Goal: Task Accomplishment & Management: Use online tool/utility

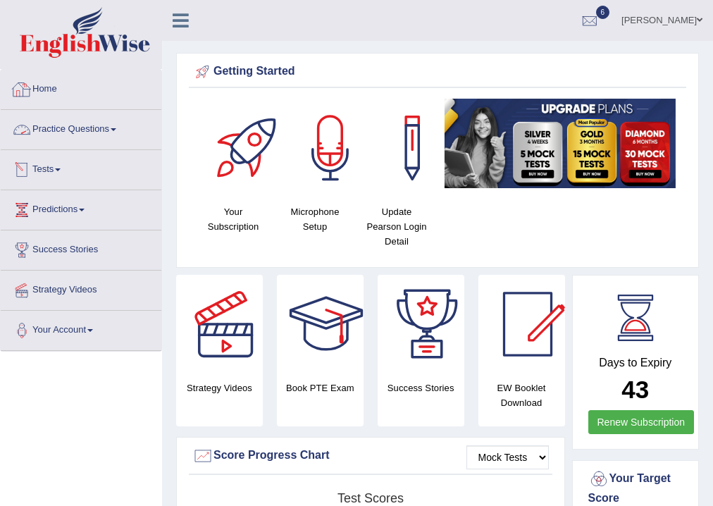
click at [678, 21] on link "Nahid Shikder" at bounding box center [662, 18] width 102 height 37
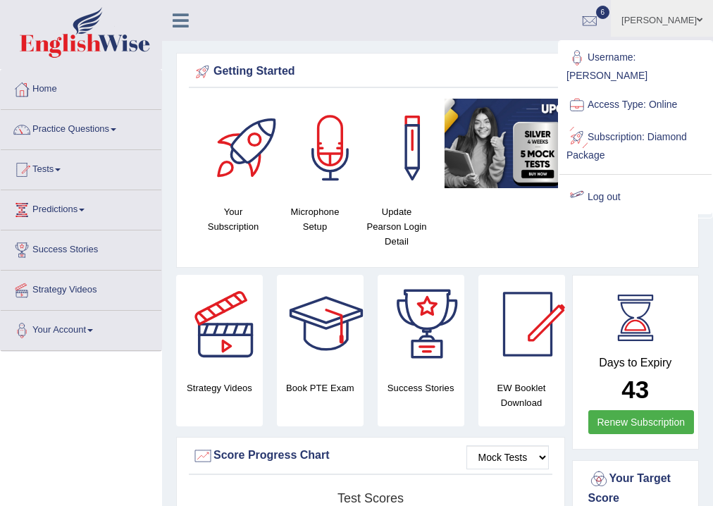
click at [606, 183] on link "Log out" at bounding box center [636, 197] width 152 height 32
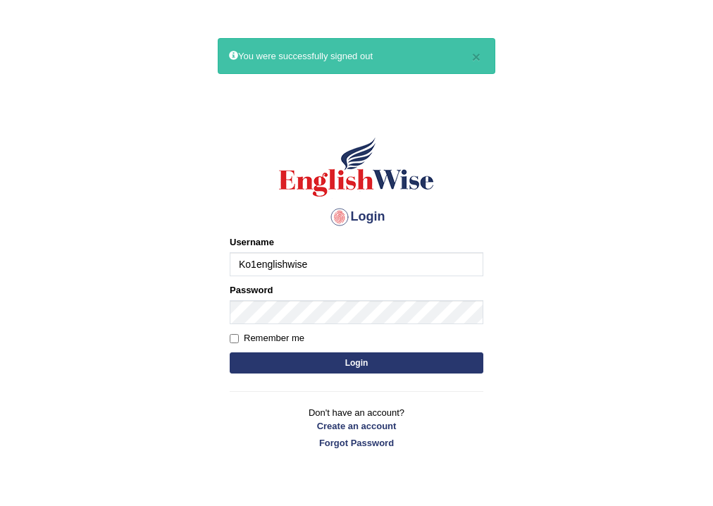
type input "Ko1englishwise"
click at [230, 352] on button "Login" at bounding box center [357, 362] width 254 height 21
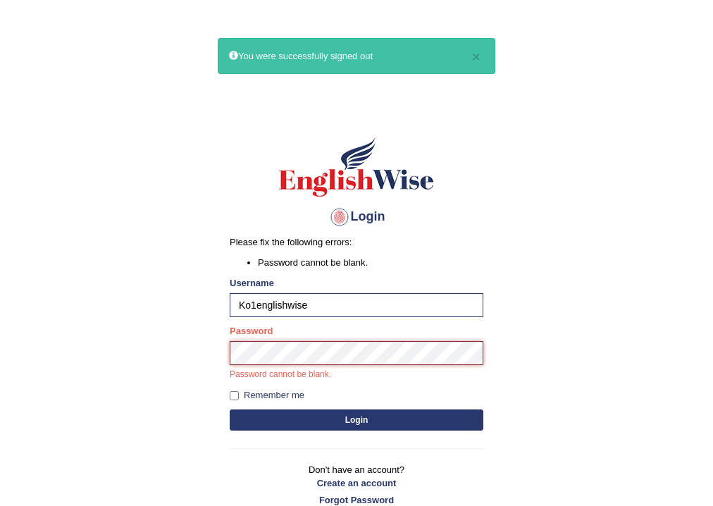
click at [230, 410] on button "Login" at bounding box center [357, 420] width 254 height 21
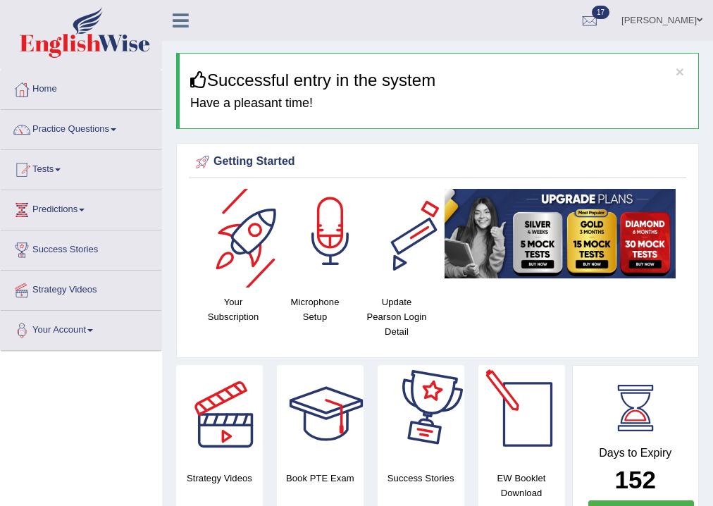
click at [321, 316] on h4 "Microphone Setup" at bounding box center [315, 310] width 68 height 30
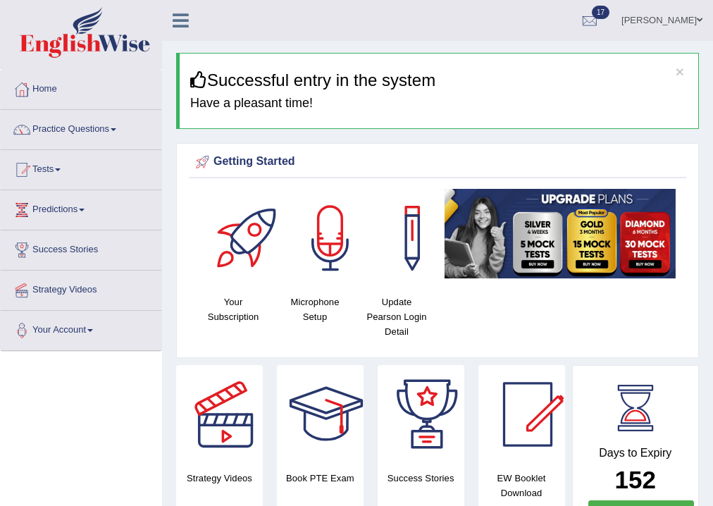
click at [336, 248] on div at bounding box center [330, 238] width 99 height 99
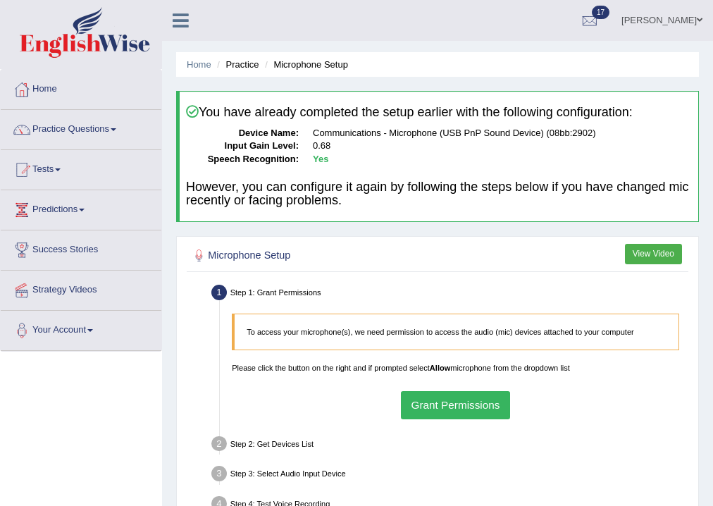
click at [474, 399] on button "Grant Permissions" at bounding box center [455, 404] width 109 height 27
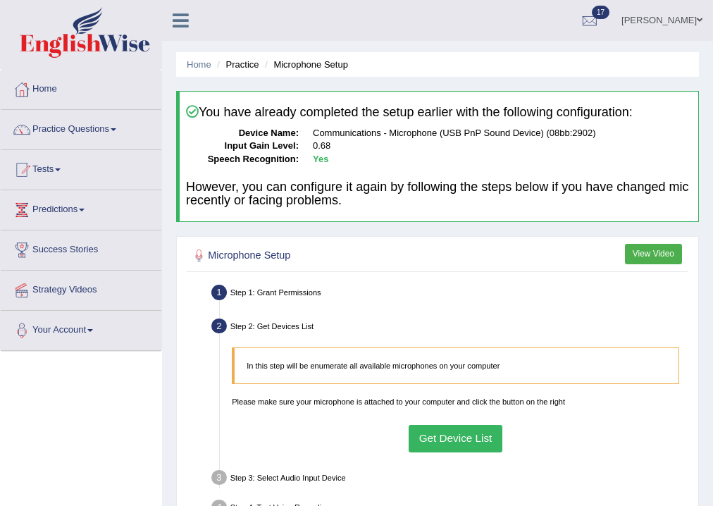
scroll to position [169, 0]
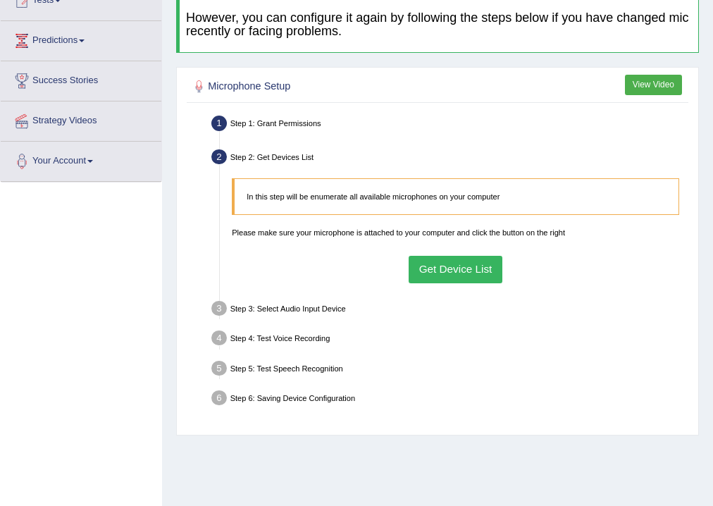
click at [440, 269] on button "Get Device List" at bounding box center [456, 269] width 94 height 27
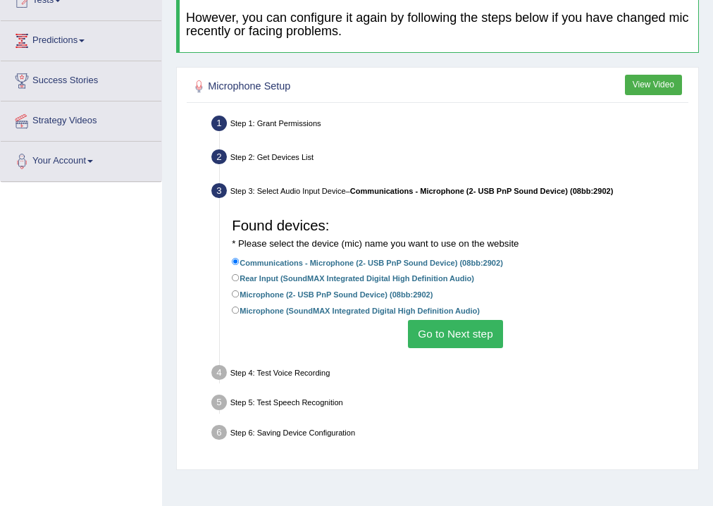
click at [429, 327] on button "Go to Next step" at bounding box center [455, 333] width 95 height 27
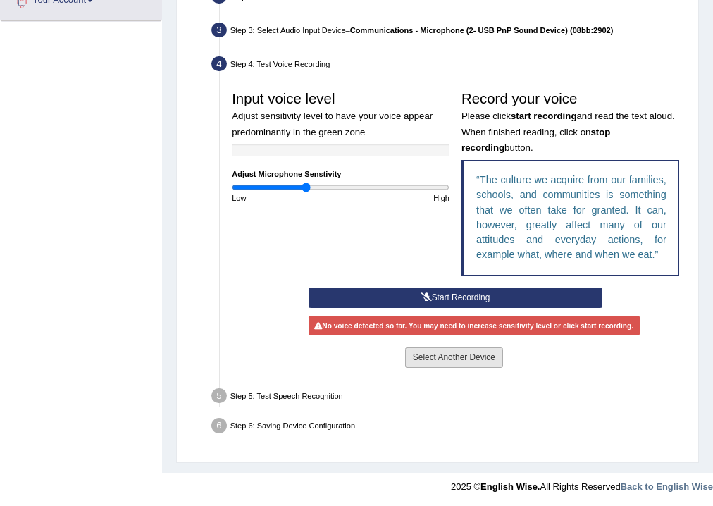
click at [437, 355] on button "Select Another Device" at bounding box center [454, 358] width 98 height 20
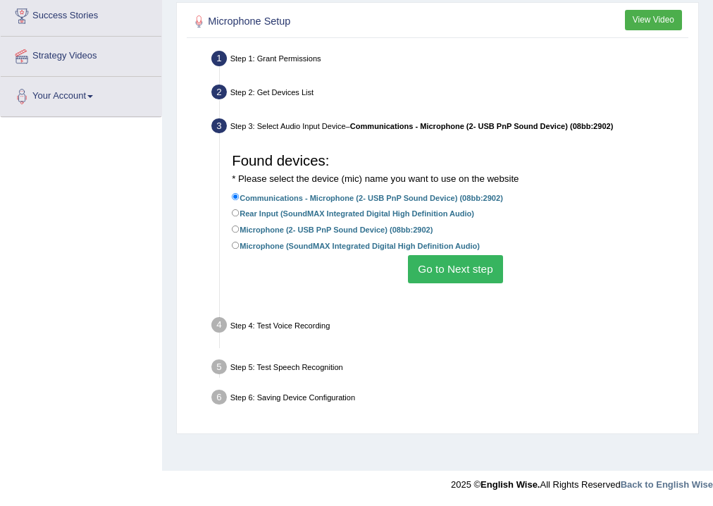
scroll to position [234, 0]
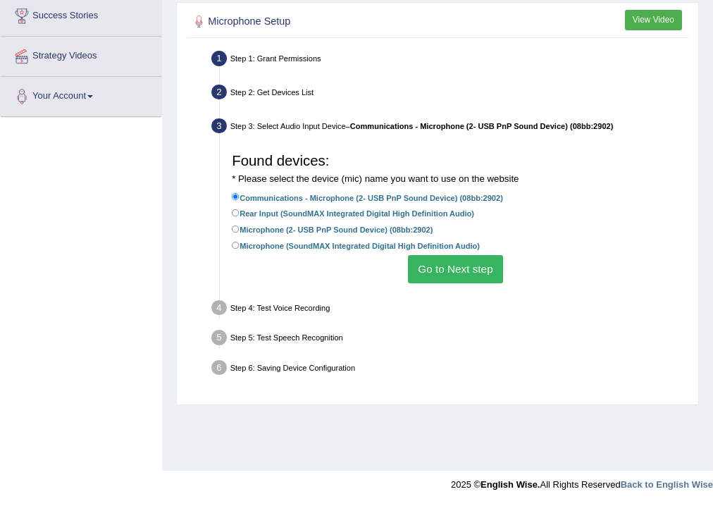
click at [443, 264] on button "Go to Next step" at bounding box center [455, 268] width 95 height 27
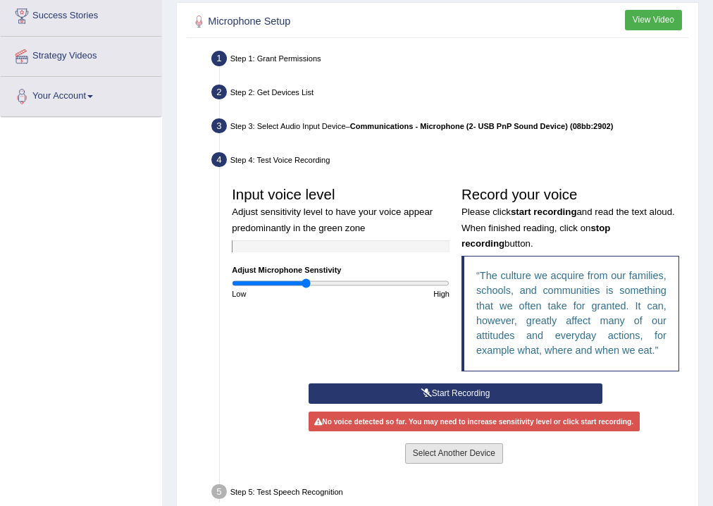
click at [418, 451] on button "Select Another Device" at bounding box center [454, 453] width 98 height 20
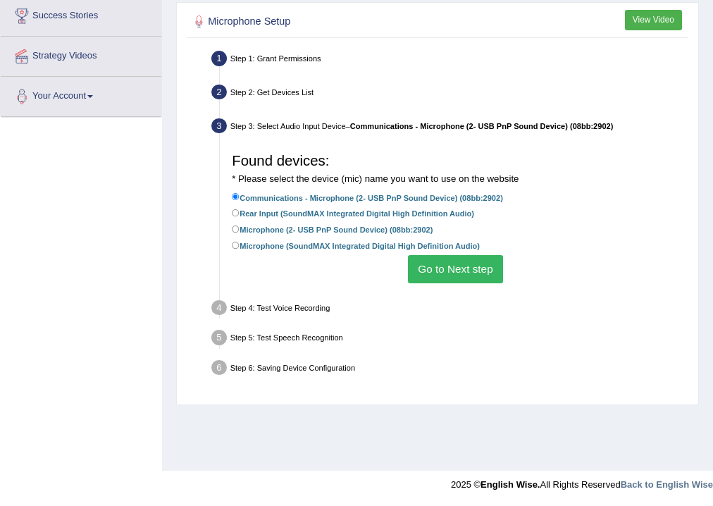
click at [454, 274] on button "Go to Next step" at bounding box center [455, 268] width 95 height 27
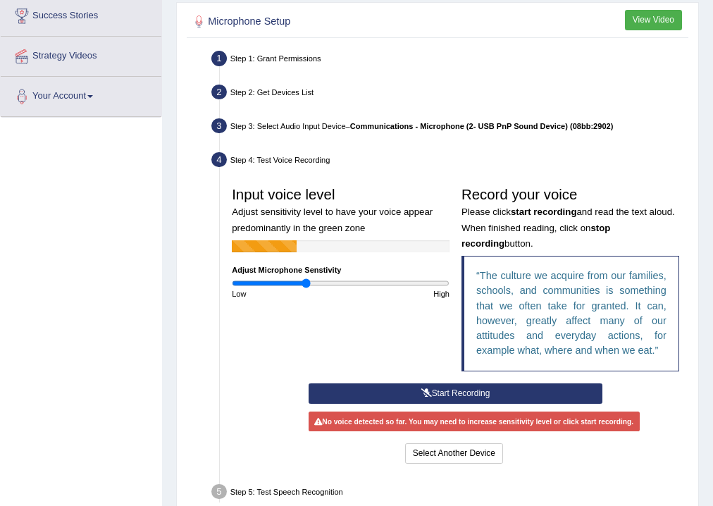
scroll to position [290, 0]
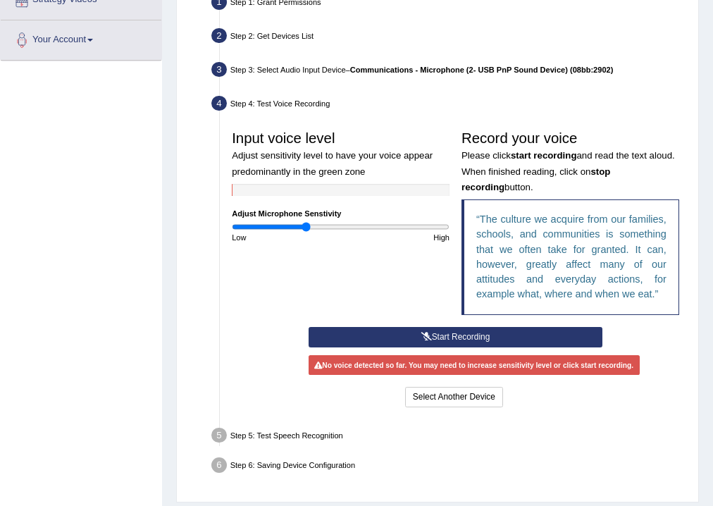
click at [412, 327] on button "Start Recording" at bounding box center [456, 337] width 294 height 20
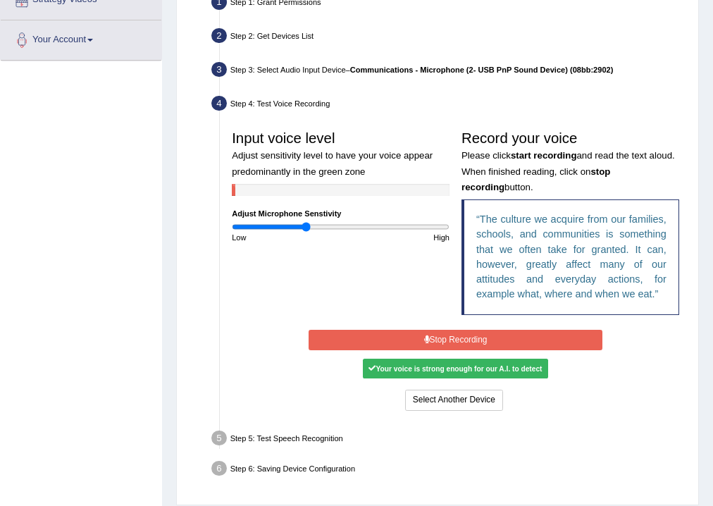
click at [429, 333] on button "Stop Recording" at bounding box center [456, 340] width 294 height 20
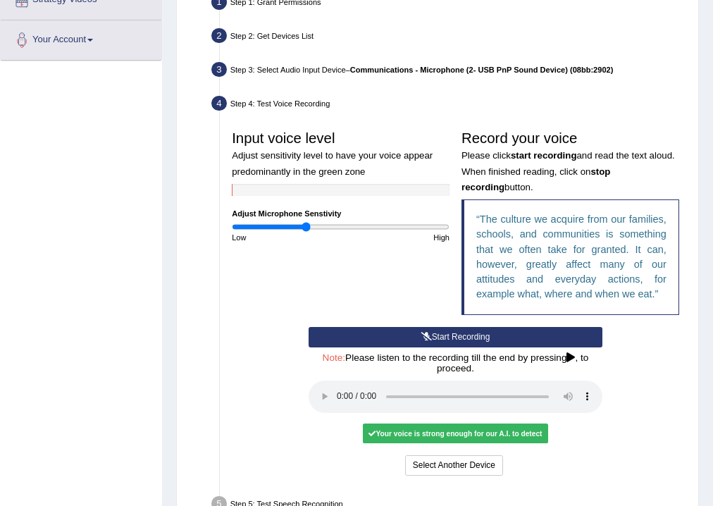
click at [367, 431] on div "Your voice is strong enough for our A.I. to detect" at bounding box center [455, 434] width 185 height 20
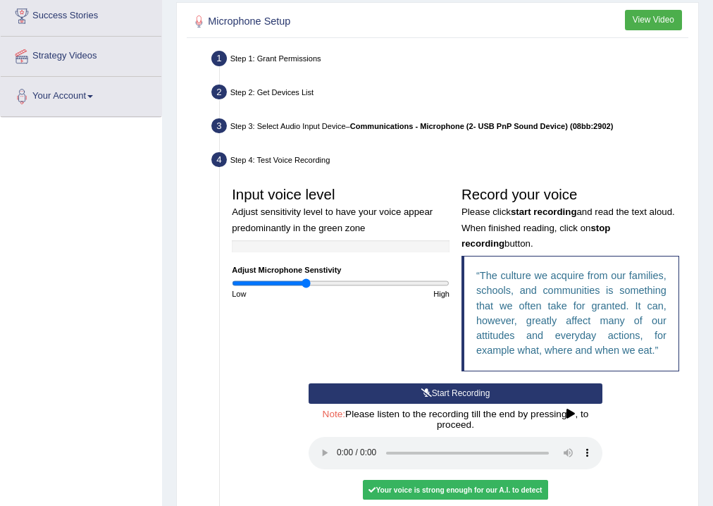
scroll to position [400, 0]
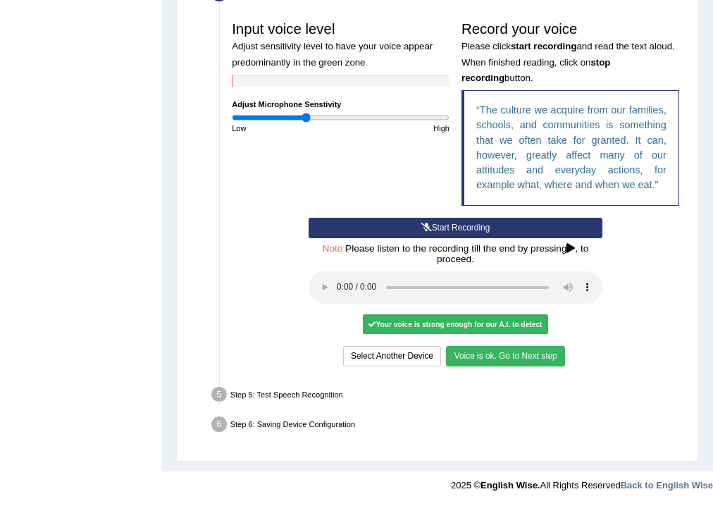
click at [472, 358] on button "Voice is ok. Go to Next step" at bounding box center [505, 356] width 118 height 20
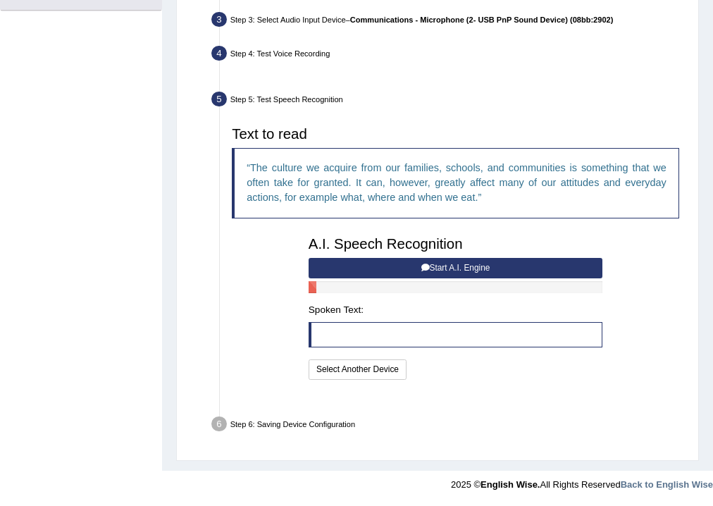
scroll to position [310, 0]
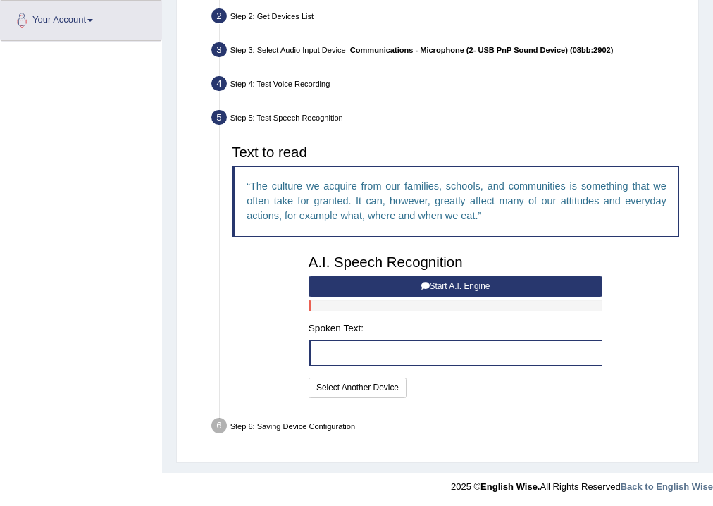
click at [343, 284] on button "Start A.I. Engine" at bounding box center [456, 286] width 294 height 20
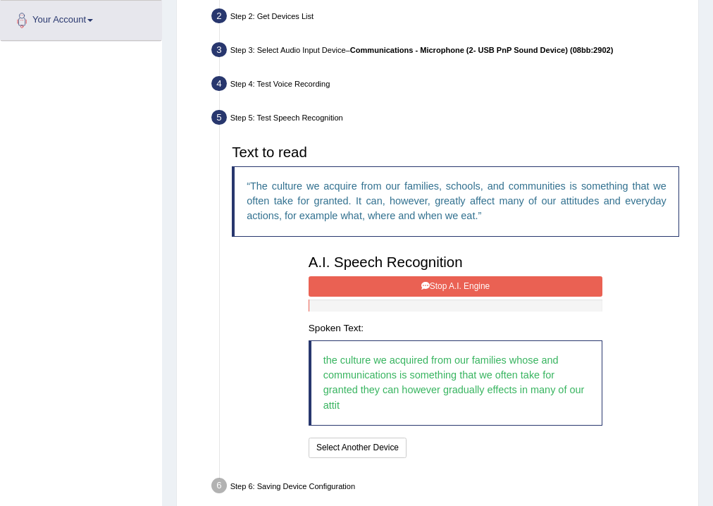
click at [402, 282] on button "Stop A.I. Engine" at bounding box center [456, 286] width 294 height 20
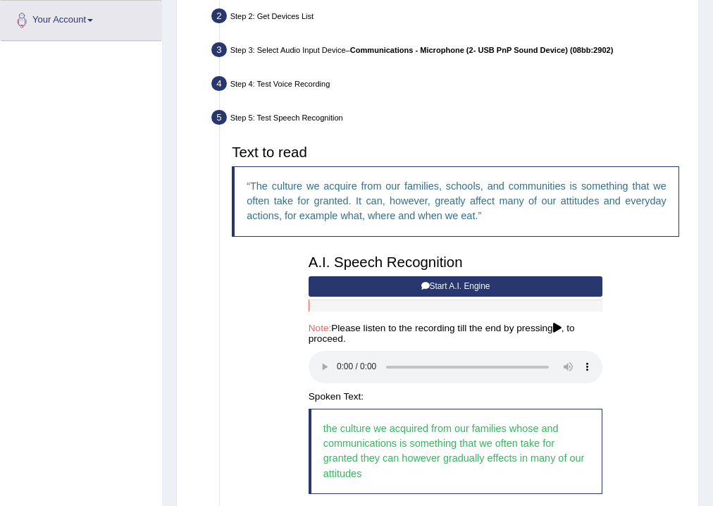
scroll to position [440, 0]
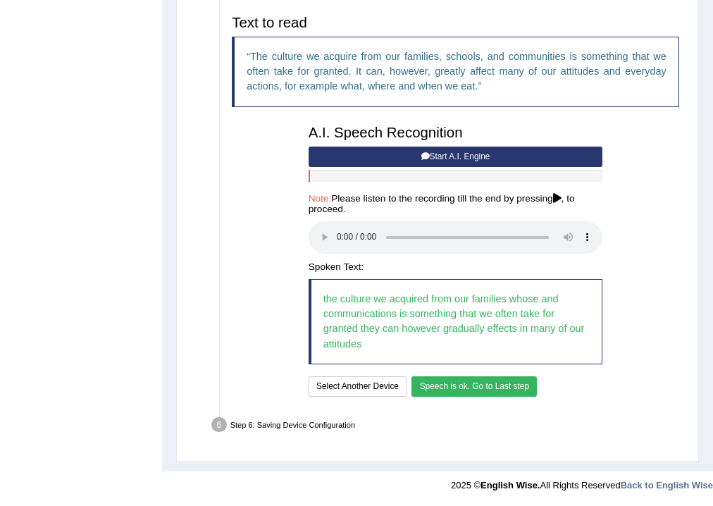
click at [478, 386] on button "Speech is ok. Go to Last step" at bounding box center [474, 386] width 125 height 20
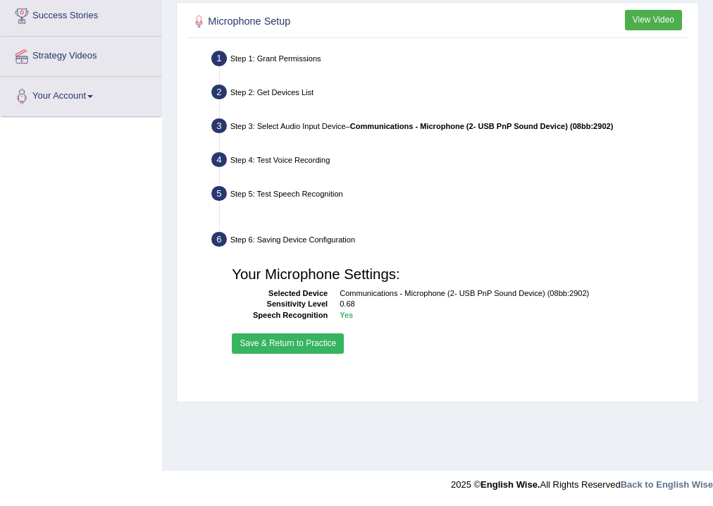
scroll to position [234, 0]
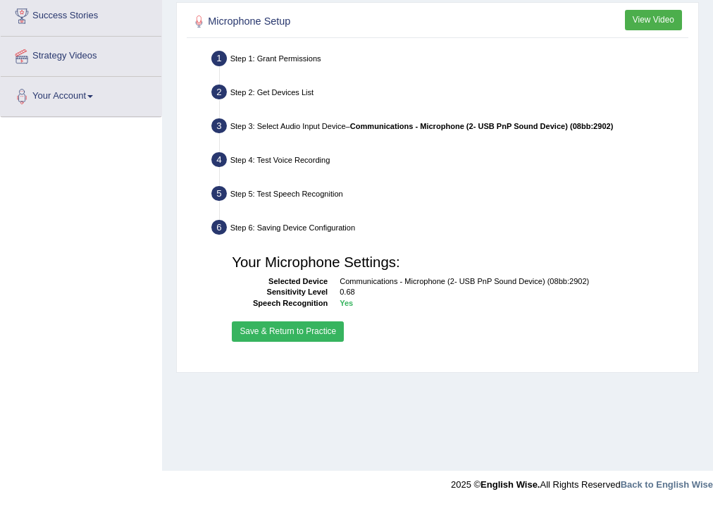
click at [265, 334] on button "Save & Return to Practice" at bounding box center [288, 331] width 112 height 20
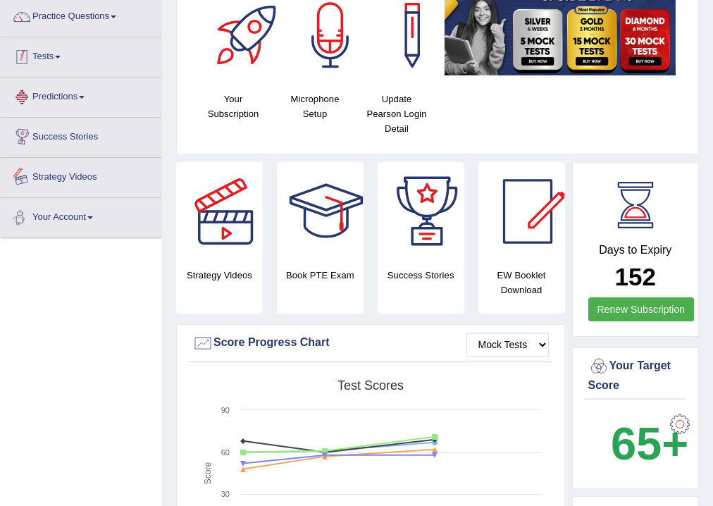
click at [59, 56] on span at bounding box center [58, 57] width 6 height 3
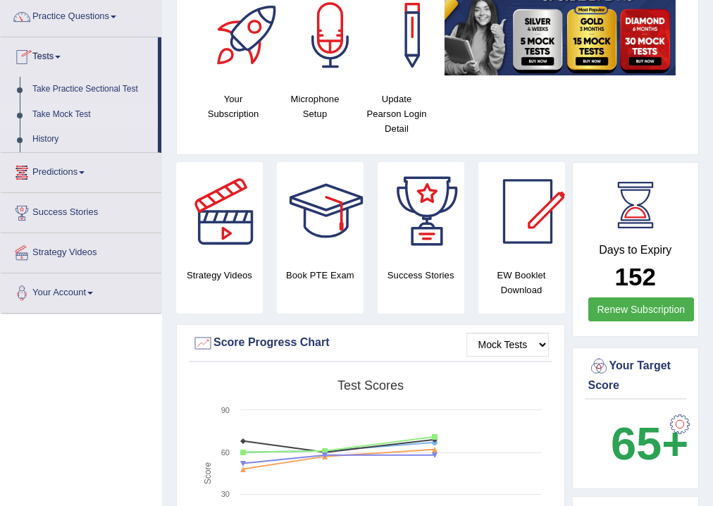
click at [67, 116] on link "Take Mock Test" at bounding box center [92, 114] width 132 height 25
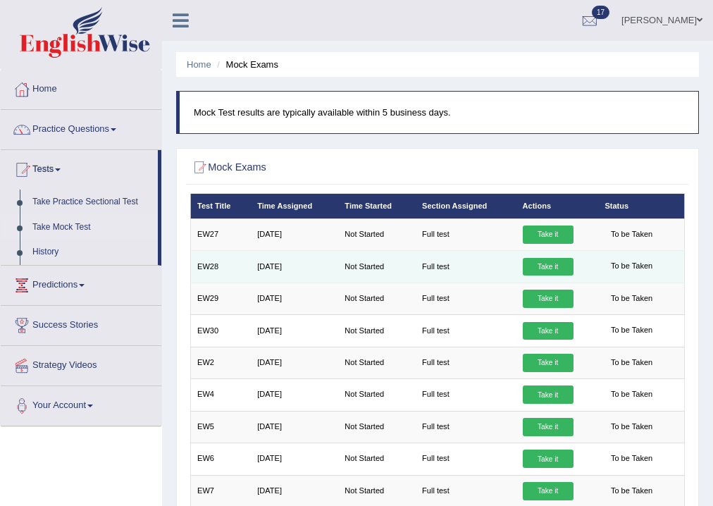
click at [558, 266] on link "Take it" at bounding box center [548, 267] width 51 height 18
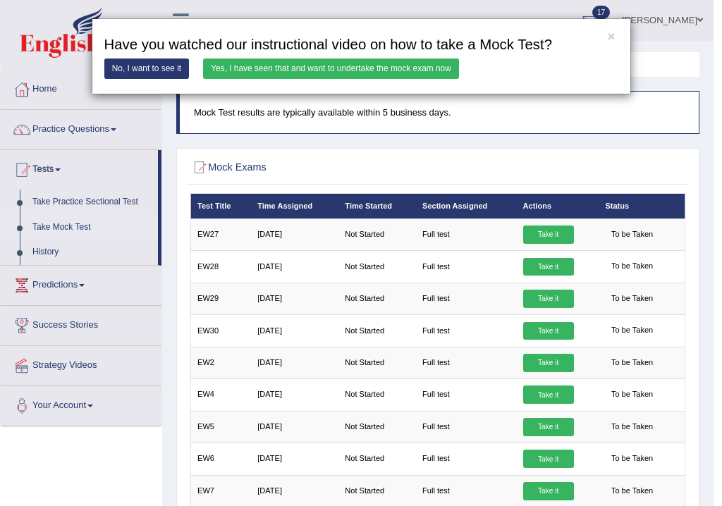
click at [299, 62] on link "Yes, I have seen that and want to undertake the mock exam now" at bounding box center [331, 69] width 256 height 20
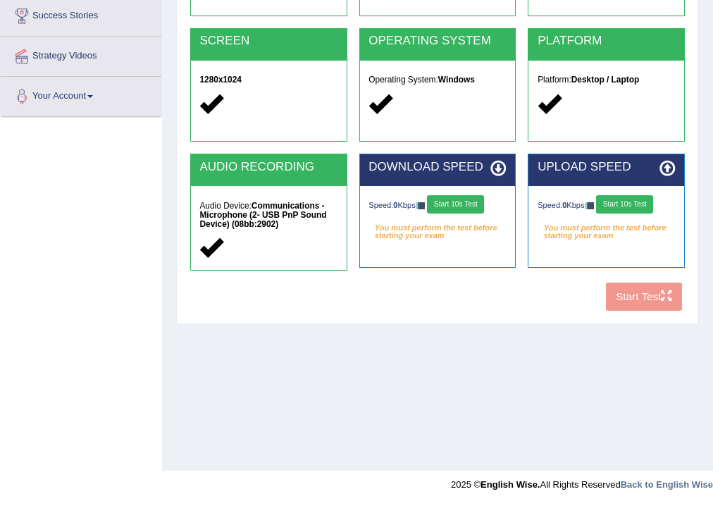
click at [467, 202] on button "Start 10s Test" at bounding box center [455, 204] width 57 height 18
click at [643, 204] on button "Start 10s Test" at bounding box center [624, 204] width 57 height 18
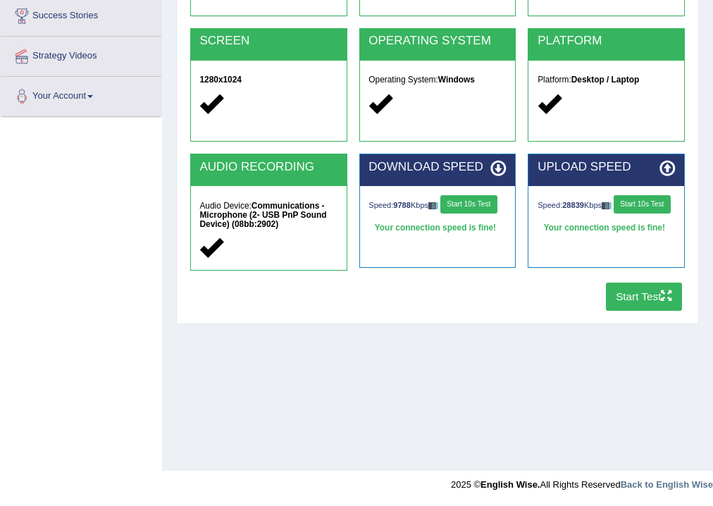
click at [658, 297] on button "Start Test" at bounding box center [644, 296] width 77 height 27
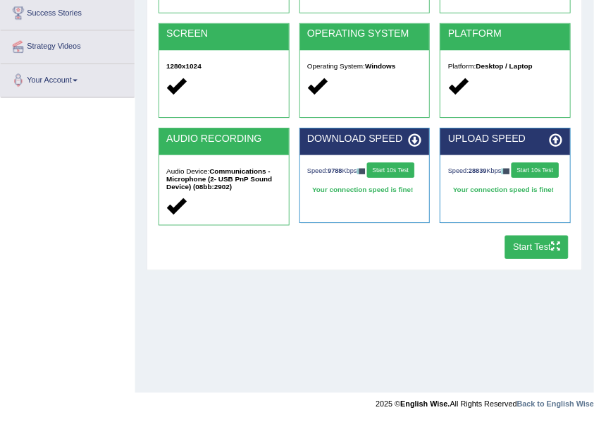
scroll to position [234, 0]
